Goal: Task Accomplishment & Management: Manage account settings

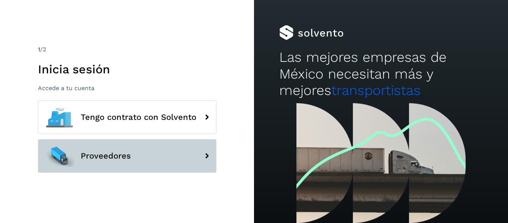
click at [165, 156] on button "Proveedores" at bounding box center [127, 155] width 178 height 33
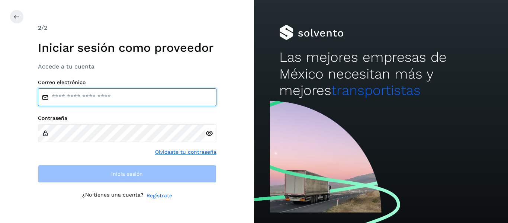
click at [125, 97] on input "email" at bounding box center [127, 97] width 178 height 18
type input "**********"
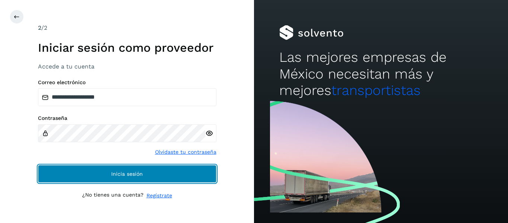
click at [156, 169] on button "Inicia sesión" at bounding box center [127, 174] width 178 height 18
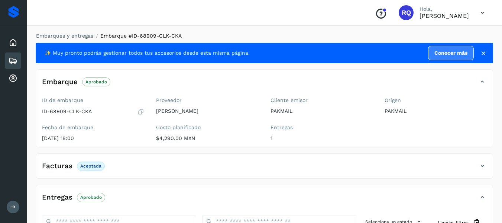
click at [7, 61] on div "Embarques" at bounding box center [13, 60] width 16 height 16
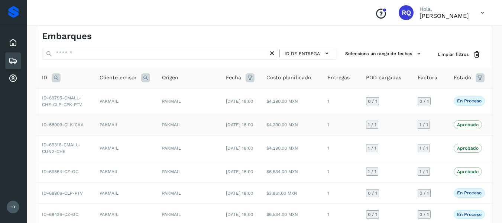
scroll to position [5, 0]
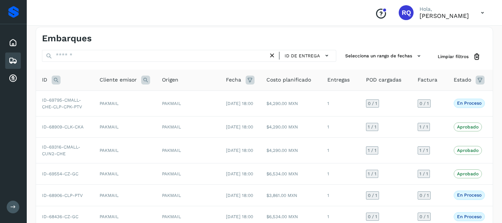
click at [476, 79] on icon at bounding box center [480, 79] width 9 height 9
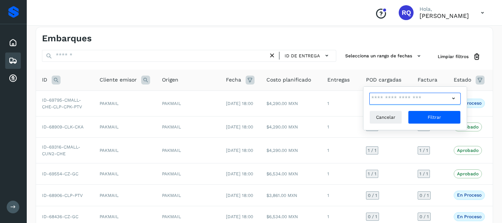
click at [448, 97] on input "text" at bounding box center [410, 99] width 80 height 12
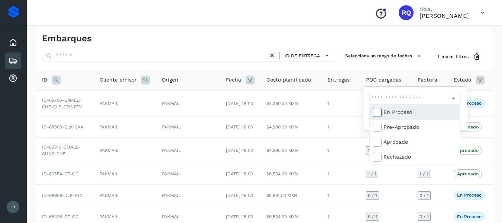
click at [383, 112] on span at bounding box center [378, 113] width 10 height 6
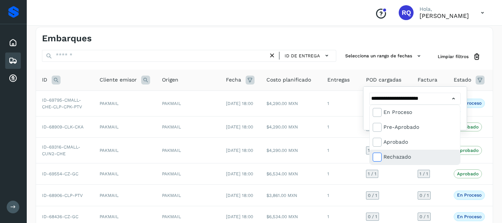
click at [382, 159] on span at bounding box center [378, 158] width 10 height 6
type input "**********"
click at [462, 81] on div at bounding box center [251, 111] width 502 height 223
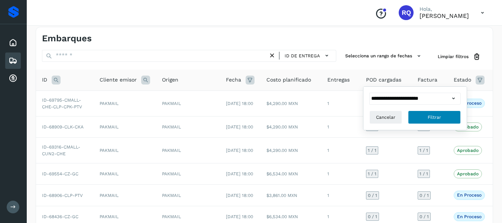
click at [447, 117] on button "Filtrar" at bounding box center [434, 116] width 53 height 13
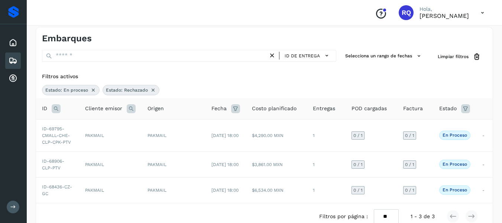
scroll to position [33, 0]
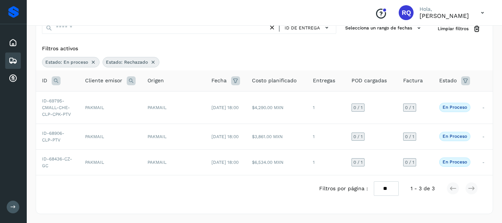
click at [465, 82] on icon at bounding box center [465, 80] width 9 height 9
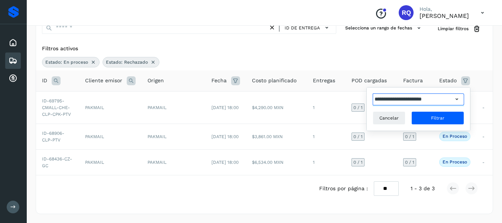
click at [449, 101] on input "**********" at bounding box center [413, 99] width 80 height 12
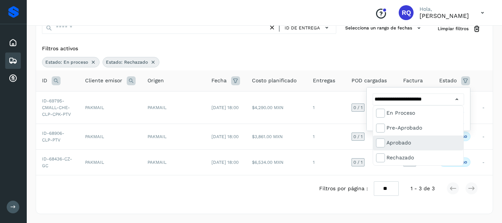
click at [386, 138] on div "Aprobado" at bounding box center [418, 142] width 90 height 15
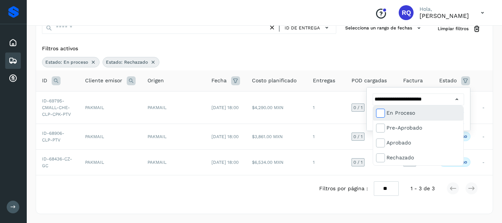
click at [382, 113] on icon at bounding box center [380, 112] width 7 height 7
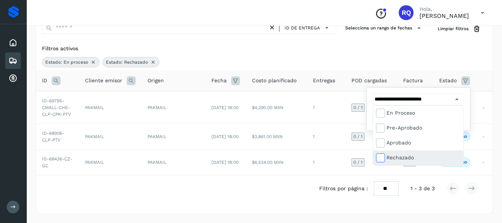
click at [384, 159] on span at bounding box center [382, 159] width 10 height 6
type input "**********"
click at [465, 80] on div at bounding box center [251, 111] width 502 height 223
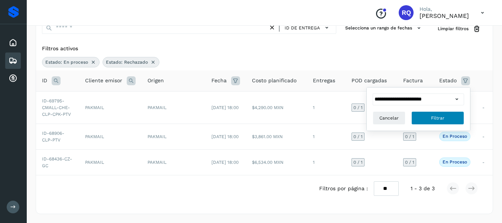
click at [449, 118] on button "Filtrar" at bounding box center [438, 117] width 53 height 13
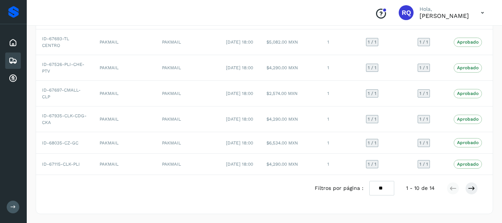
scroll to position [239, 0]
click at [469, 187] on icon at bounding box center [471, 187] width 7 height 7
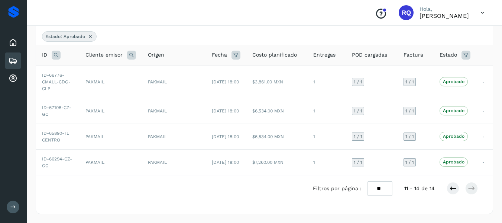
scroll to position [59, 0]
click at [447, 185] on button at bounding box center [453, 188] width 13 height 13
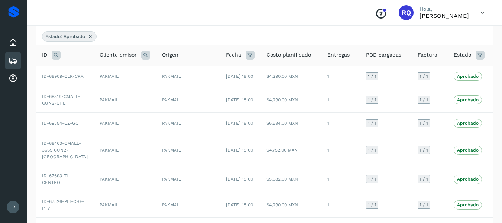
click at [476, 52] on icon at bounding box center [480, 55] width 9 height 9
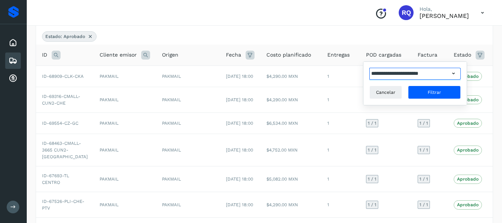
click at [438, 77] on input "**********" at bounding box center [410, 74] width 80 height 12
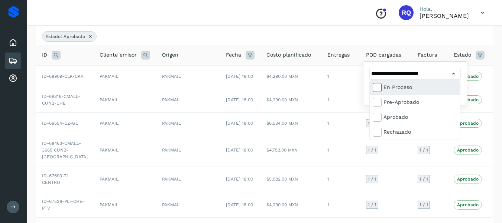
click at [377, 84] on icon at bounding box center [376, 86] width 7 height 7
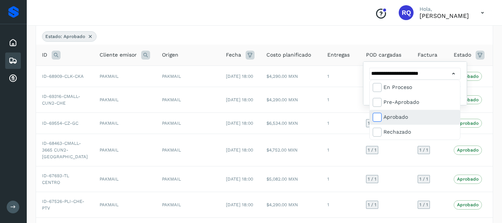
click at [382, 116] on span at bounding box center [378, 118] width 10 height 6
type input "**********"
click at [457, 72] on div at bounding box center [251, 111] width 502 height 223
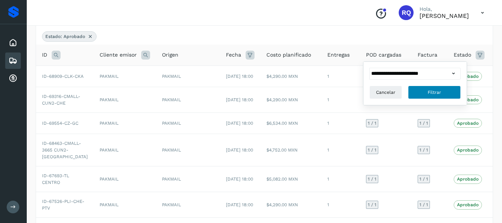
click at [440, 87] on button "Filtrar" at bounding box center [434, 91] width 53 height 13
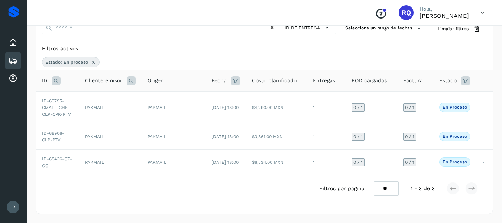
scroll to position [33, 0]
